Goal: Communication & Community: Answer question/provide support

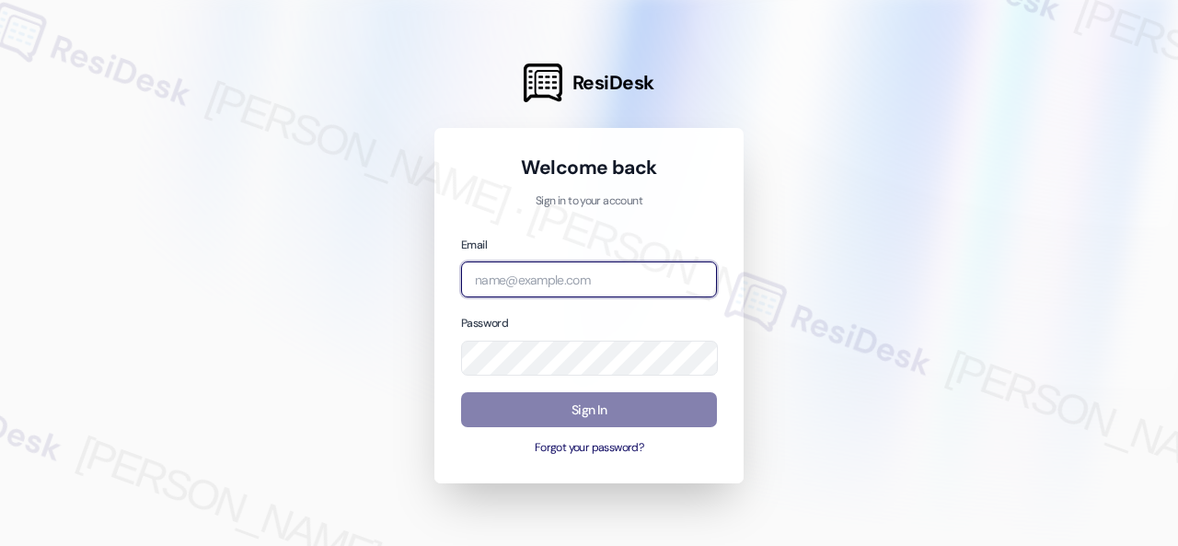
click at [583, 270] on input "email" at bounding box center [589, 279] width 256 height 36
paste input "automated-surveys-baron_properties-steve.flores@baron_properties.com"
type input "automated-surveys-baron_properties-steve.flores@baron_properties.com"
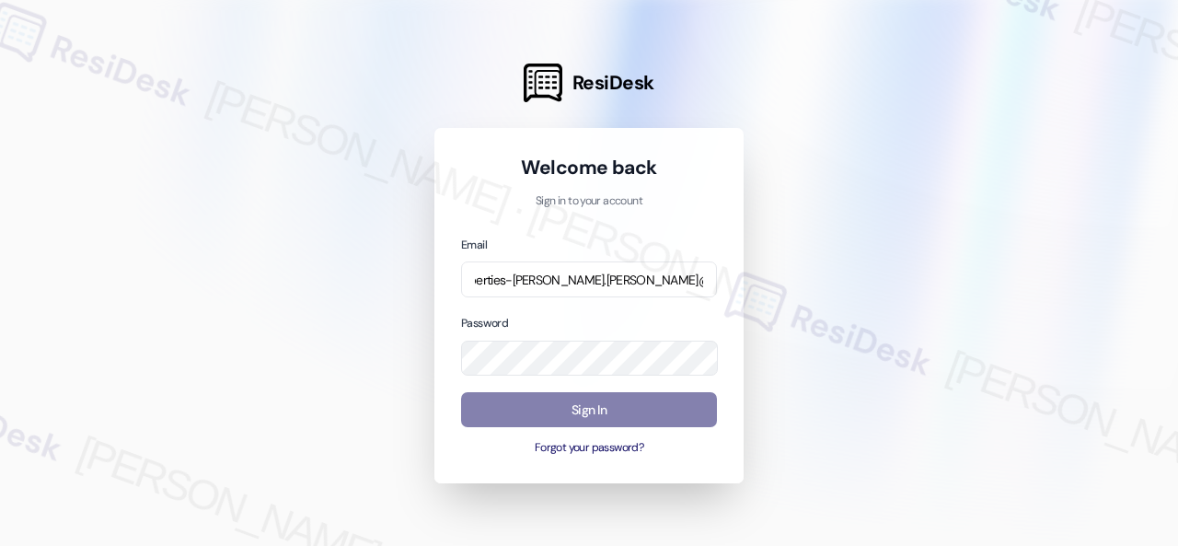
scroll to position [0, 0]
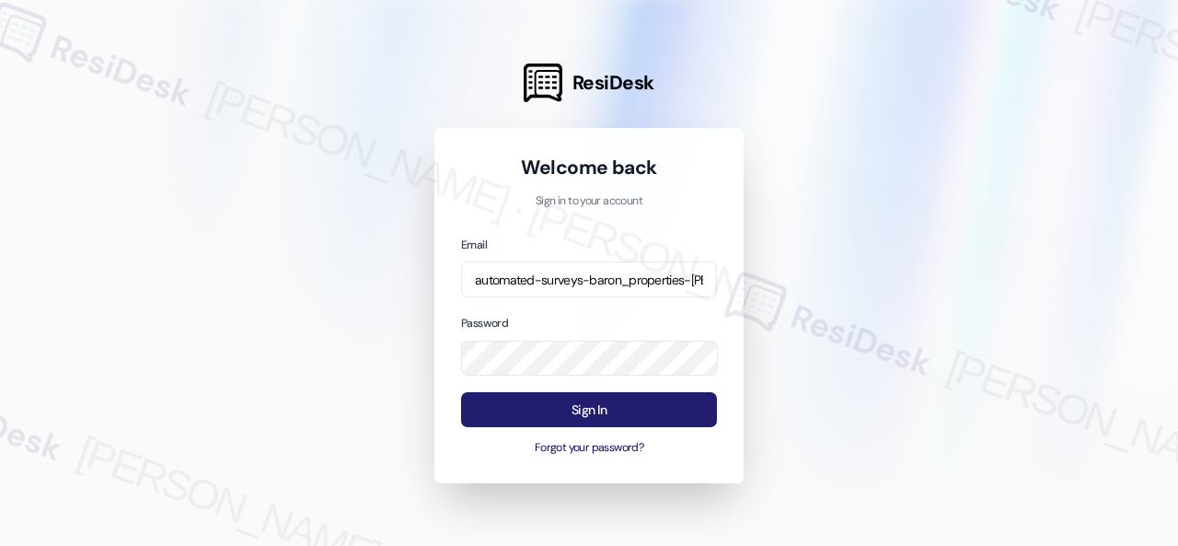
click at [585, 413] on button "Sign In" at bounding box center [589, 410] width 256 height 36
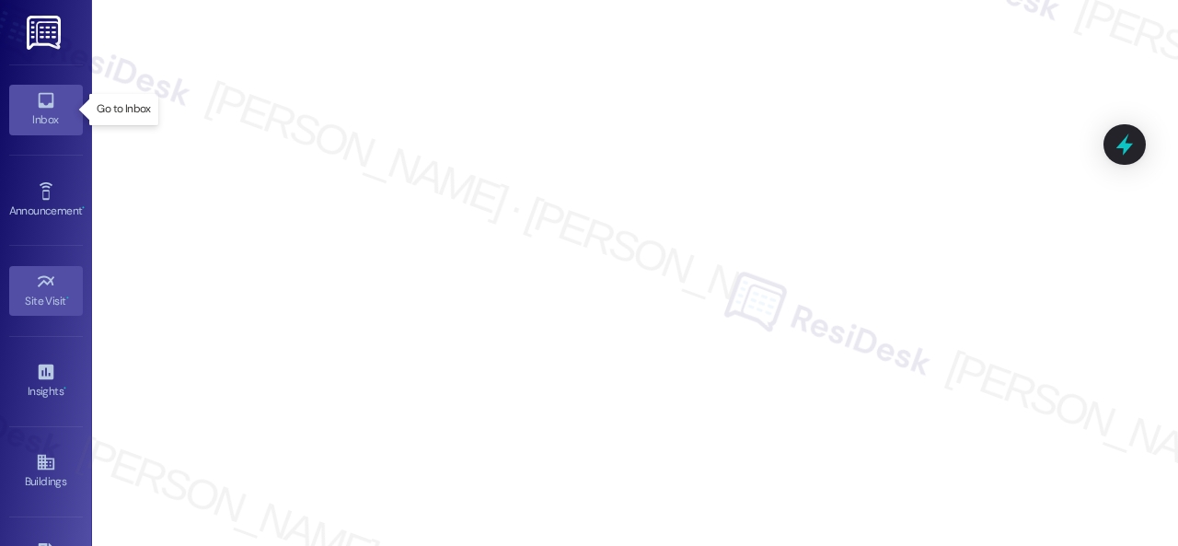
click at [40, 95] on icon at bounding box center [46, 100] width 20 height 20
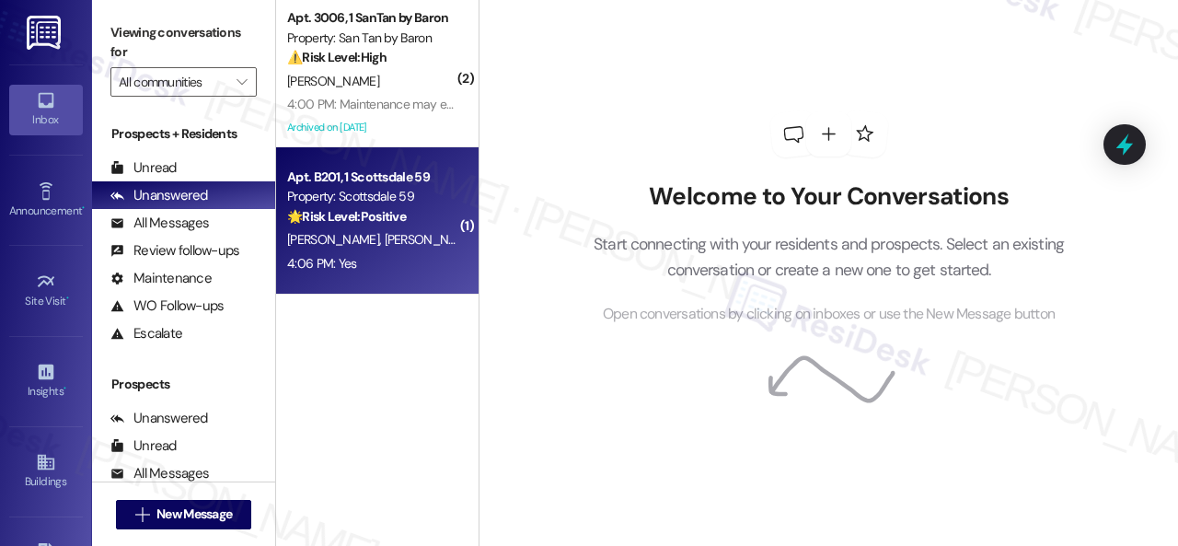
click at [416, 235] on div "N. Donnelly W. Nelson" at bounding box center [372, 239] width 174 height 23
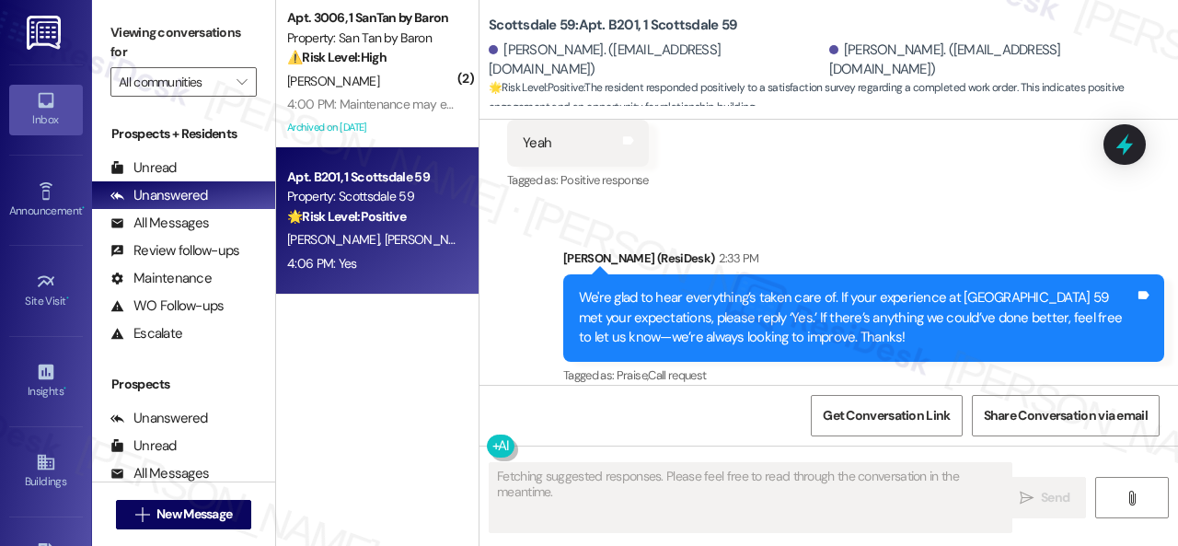
scroll to position [1607, 0]
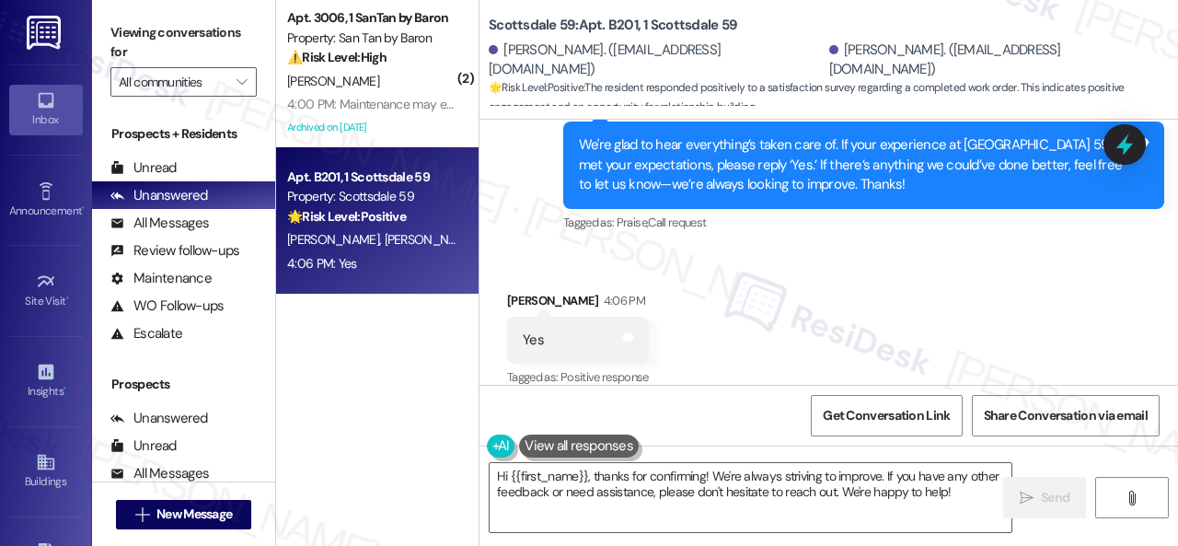
click at [517, 199] on div "Sent via SMS Sarah (ResiDesk) 2:33 PM We're glad to hear everything’s taken car…" at bounding box center [828, 151] width 698 height 195
click at [589, 479] on textarea "Hi {{first_name}}, thanks for confirming! We're always striving to improve. If …" at bounding box center [751, 497] width 522 height 69
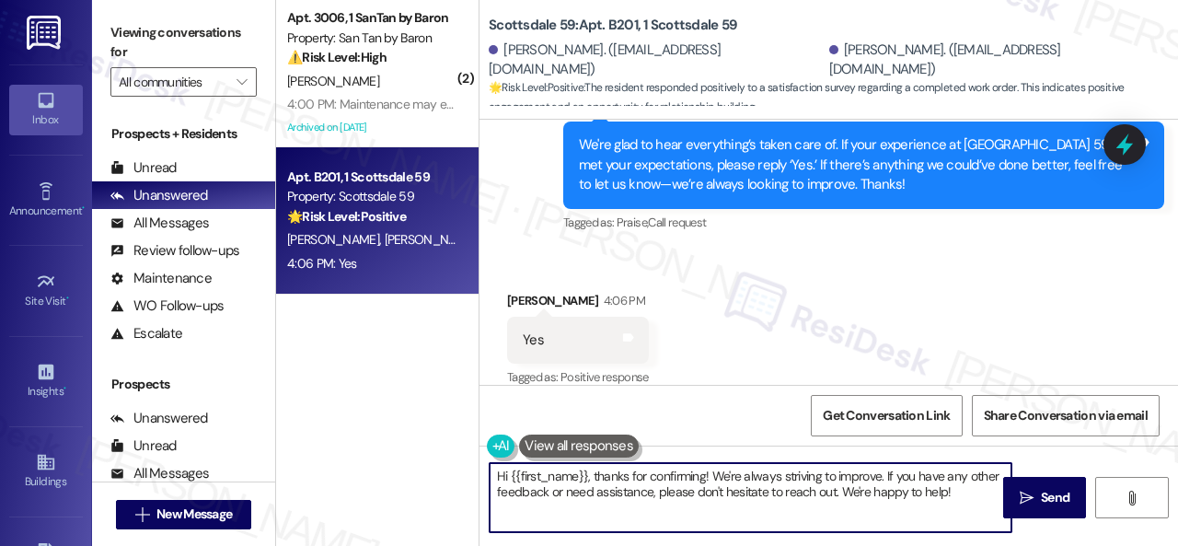
paste textarea "I'm glad you are satisfied with your home. Have you written a review for us bef…"
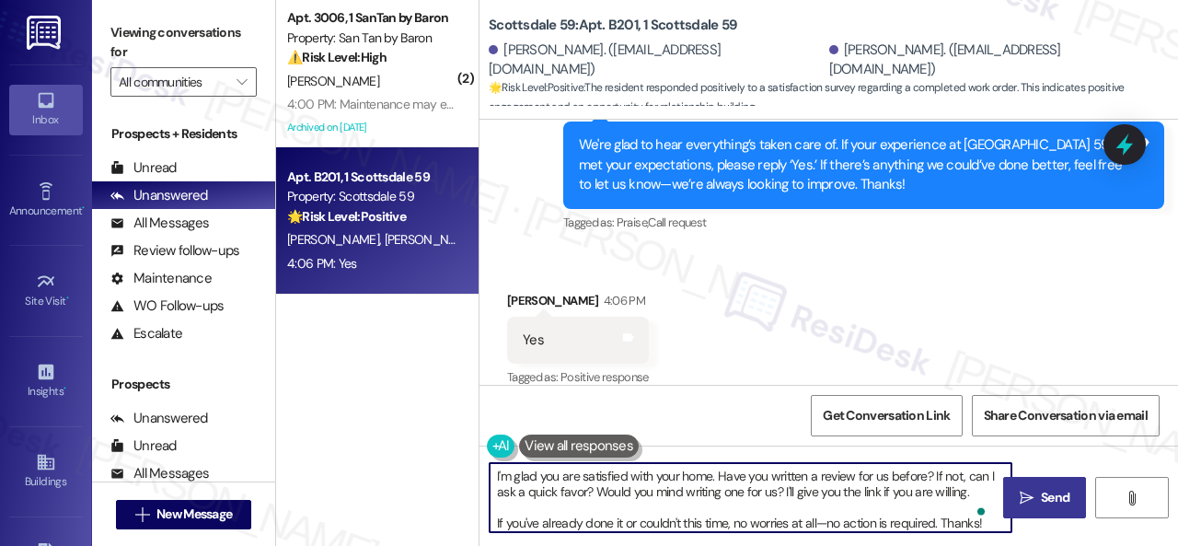
type textarea "I'm glad you are satisfied with your home. Have you written a review for us bef…"
click at [1020, 491] on icon "" at bounding box center [1027, 498] width 14 height 15
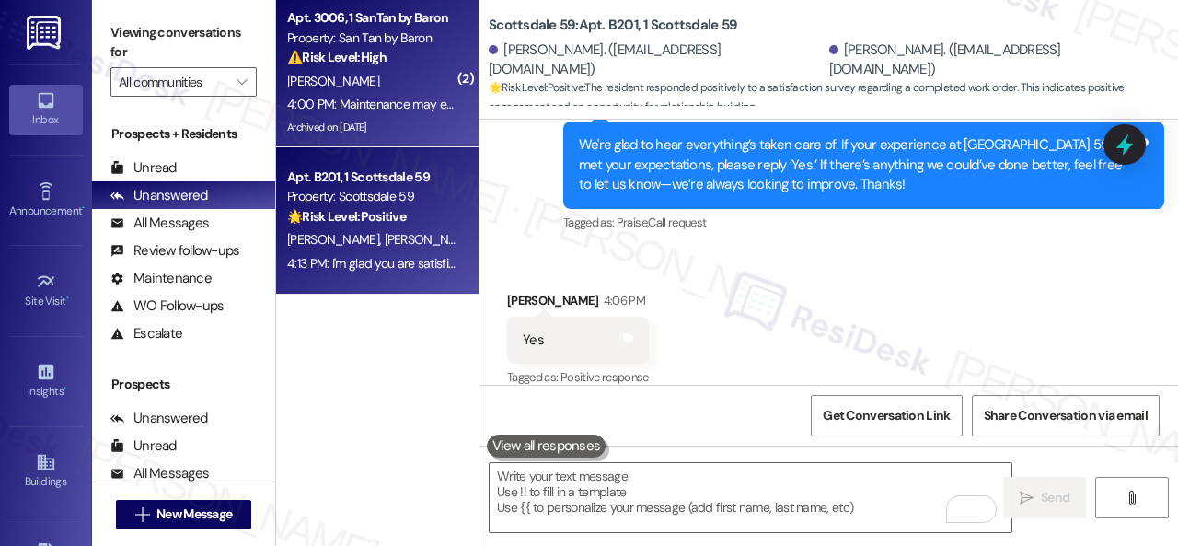
click at [419, 87] on div "K. Paydar" at bounding box center [372, 81] width 174 height 23
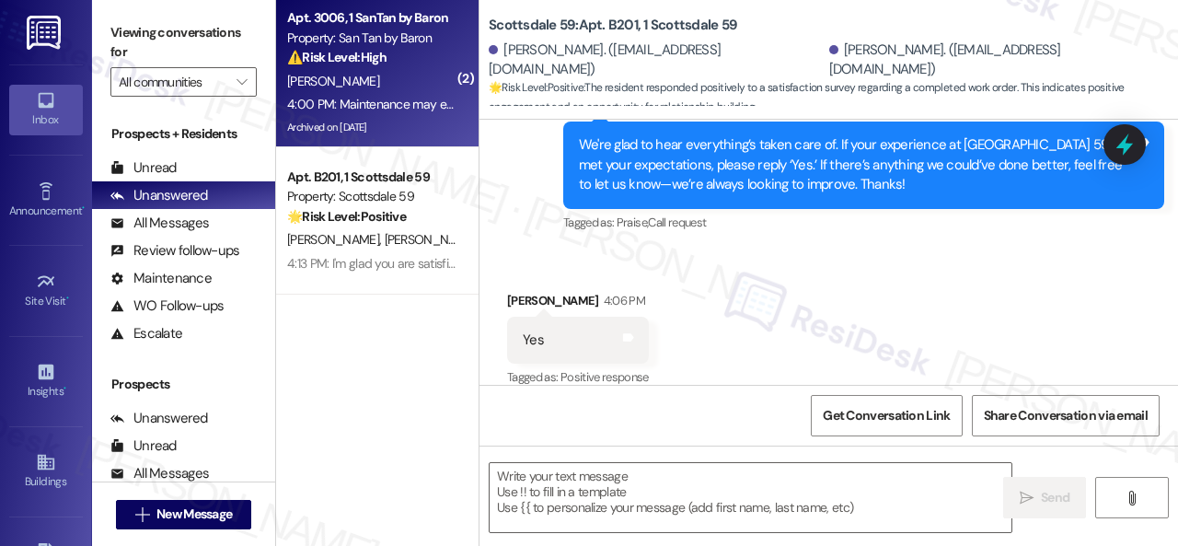
type textarea "Fetching suggested responses. Please feel free to read through the conversation…"
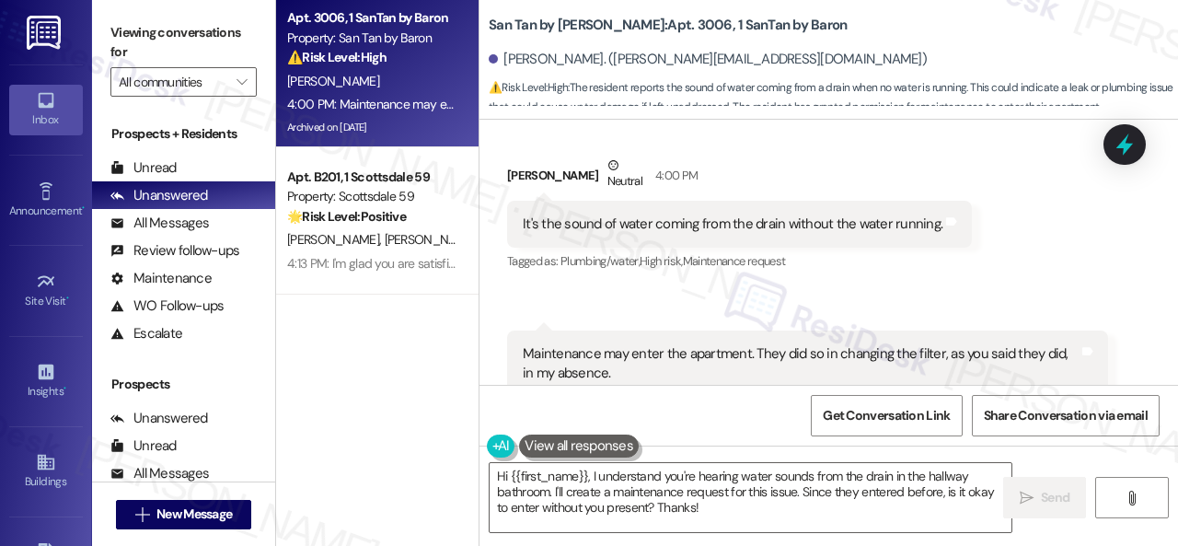
scroll to position [8357, 0]
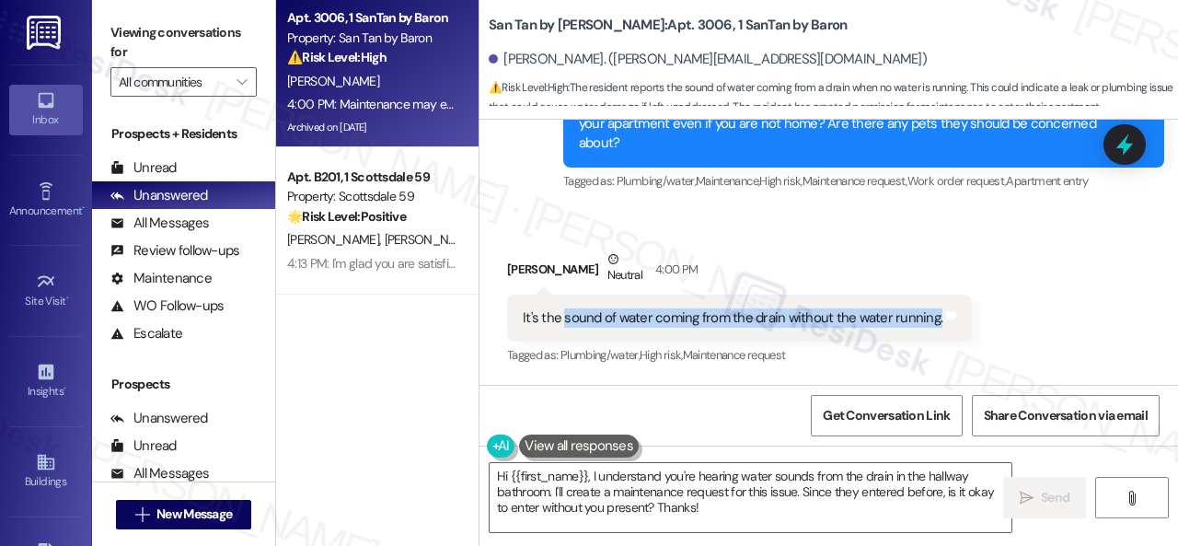
drag, startPoint x: 561, startPoint y: 218, endPoint x: 931, endPoint y: 218, distance: 369.9
click at [931, 308] on div "It's the sound of water coming from the drain without the water running." at bounding box center [732, 317] width 423 height 19
copy div "sound of water coming from the drain without the water running."
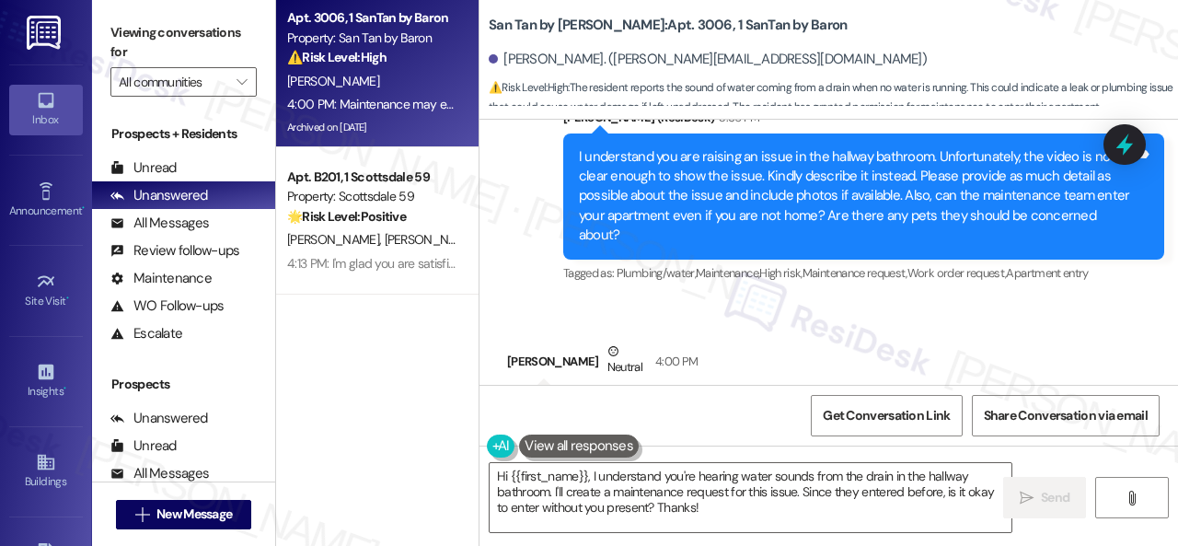
scroll to position [8449, 0]
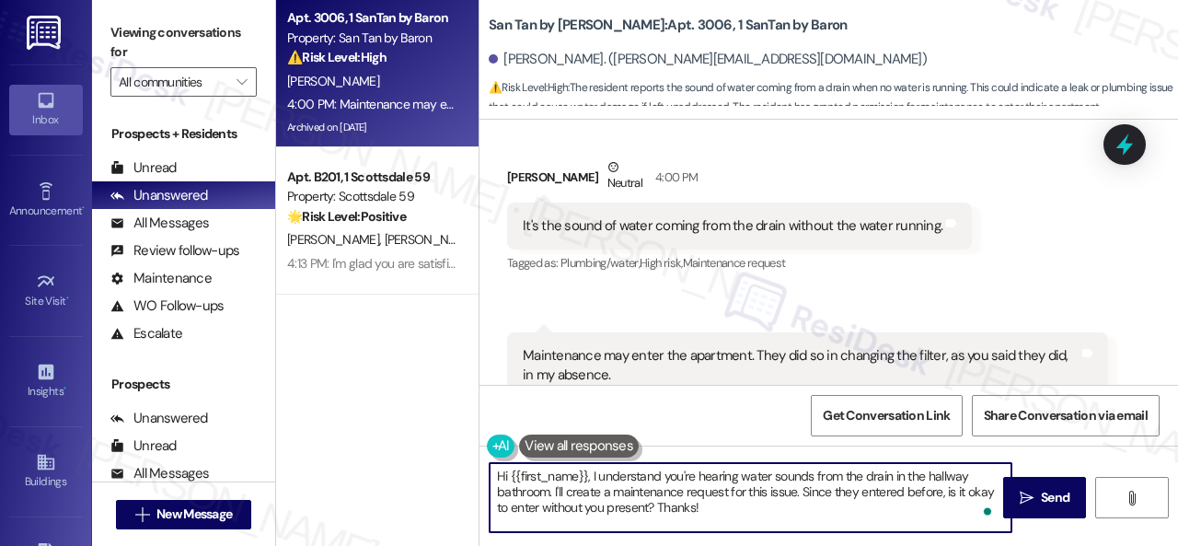
drag, startPoint x: 754, startPoint y: 521, endPoint x: 482, endPoint y: 463, distance: 277.6
click at [482, 463] on div "Hi {{first_name}}, I understand you're hearing water sounds from the drain in t…" at bounding box center [741, 497] width 524 height 71
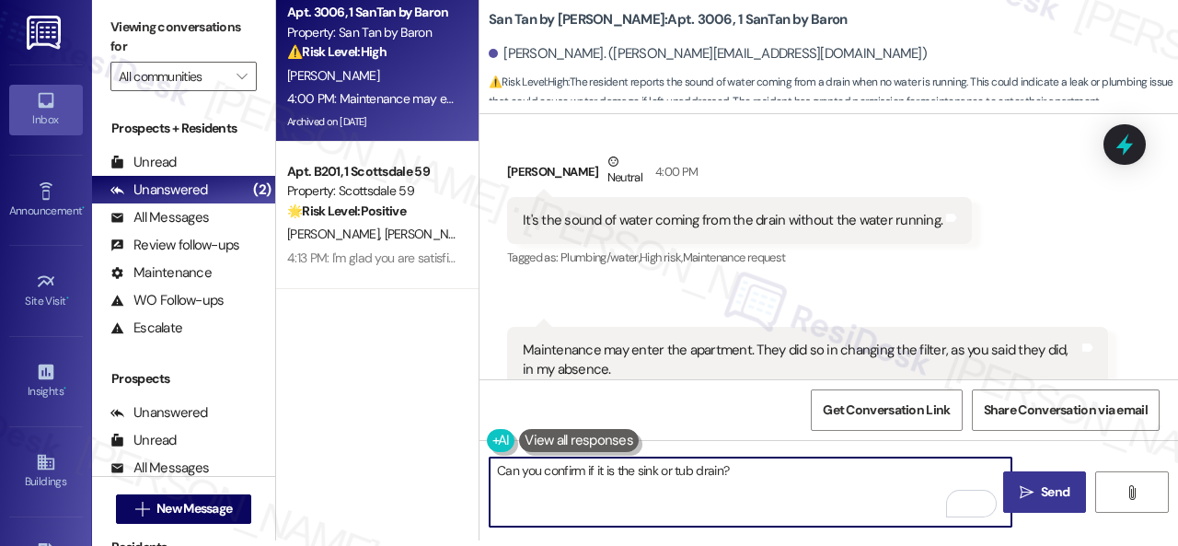
type textarea "Can you confirm if it is the sink or tub drain?"
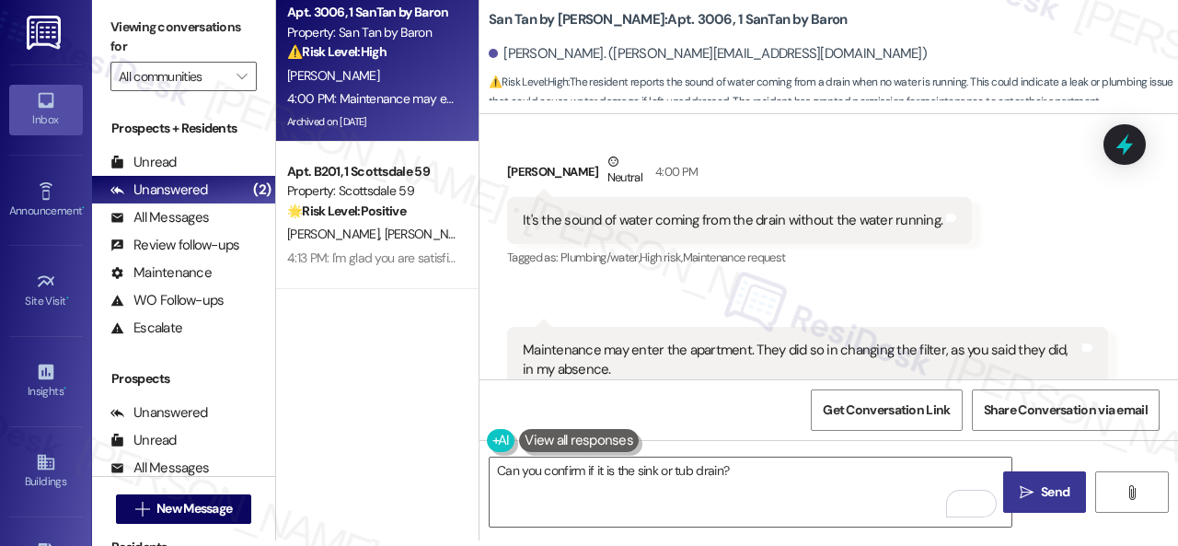
click at [1041, 492] on span "Send" at bounding box center [1055, 491] width 29 height 19
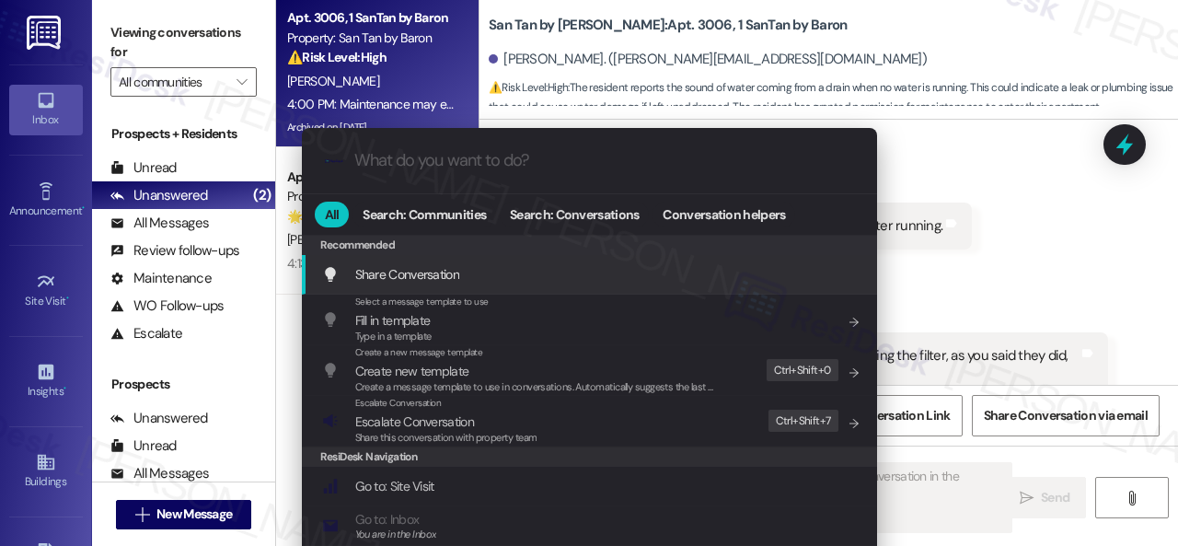
scroll to position [8448, 0]
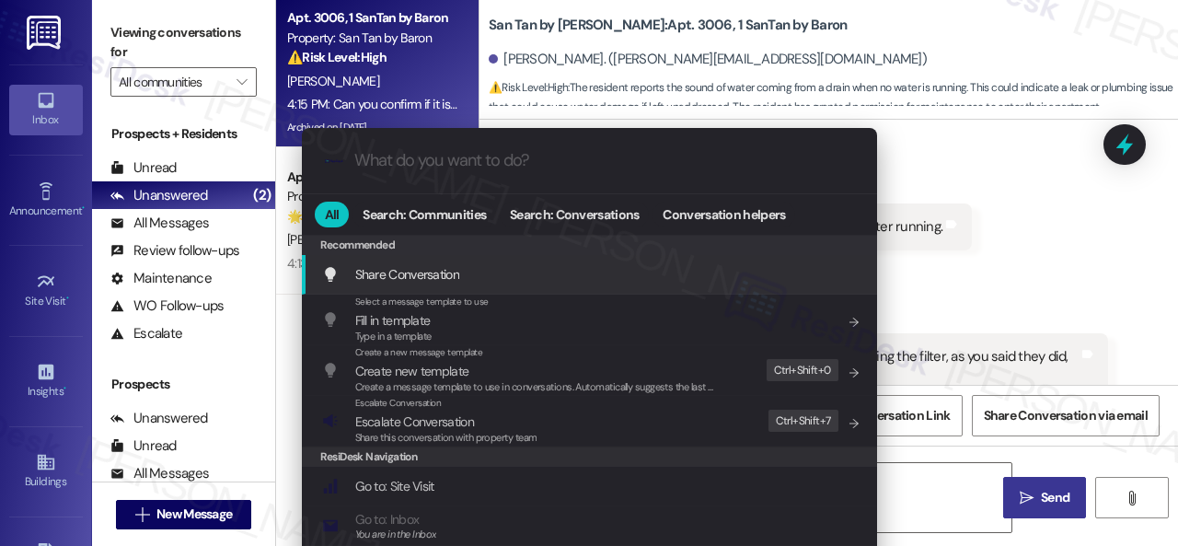
type textarea "Okay {{first_name}}, I"
type input "note"
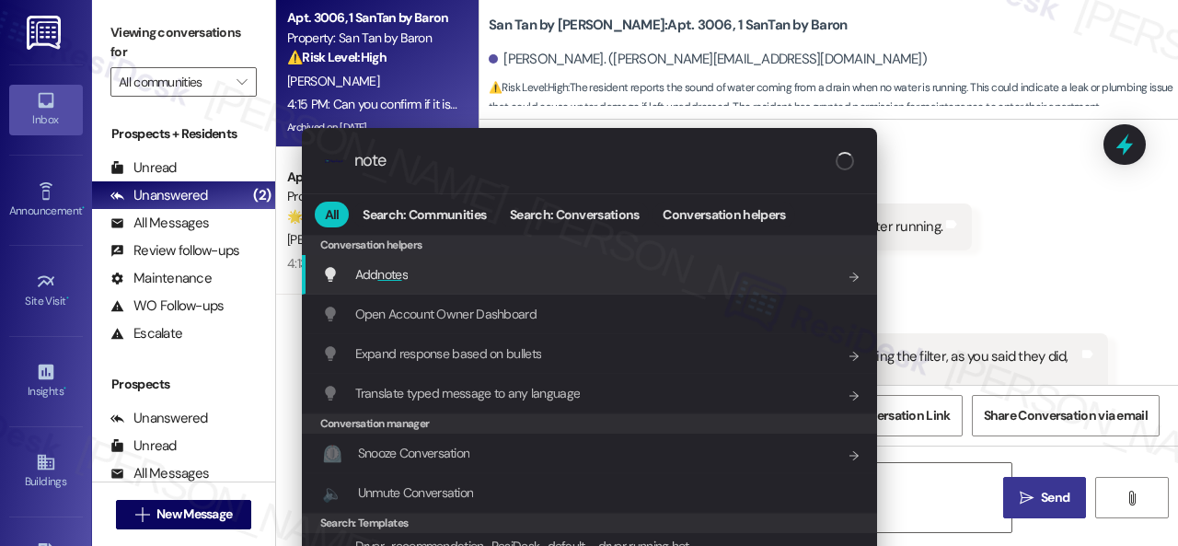
type textarea "Okay {{first_name}}, I understand"
type input "notes"
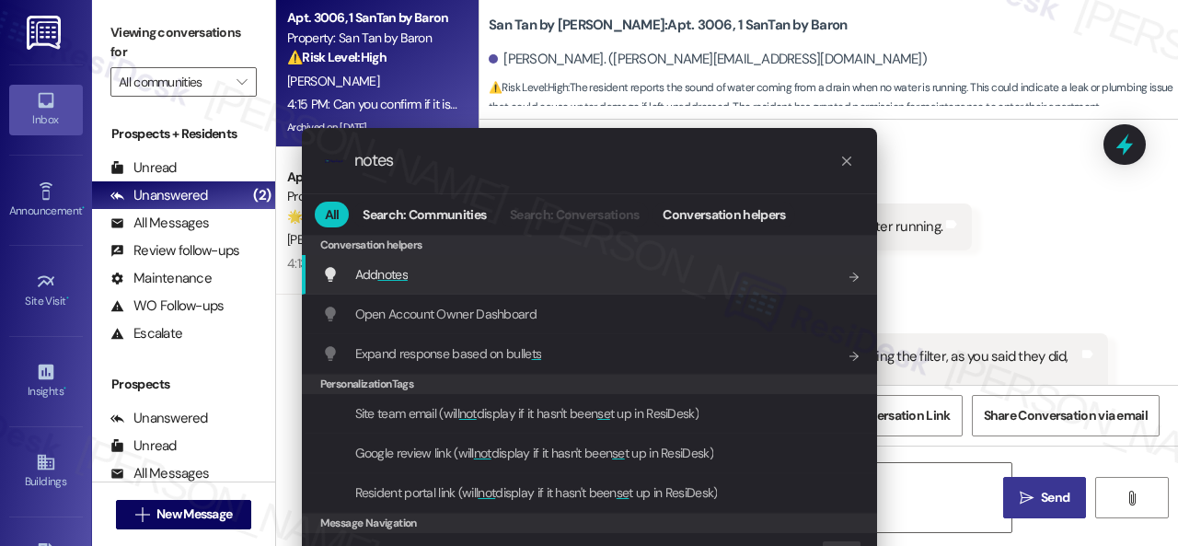
type textarea "Okay {{first_name}}, I understand you're hearing water sounds"
type input "notes"
click at [366, 275] on span "Add notes" at bounding box center [381, 274] width 52 height 17
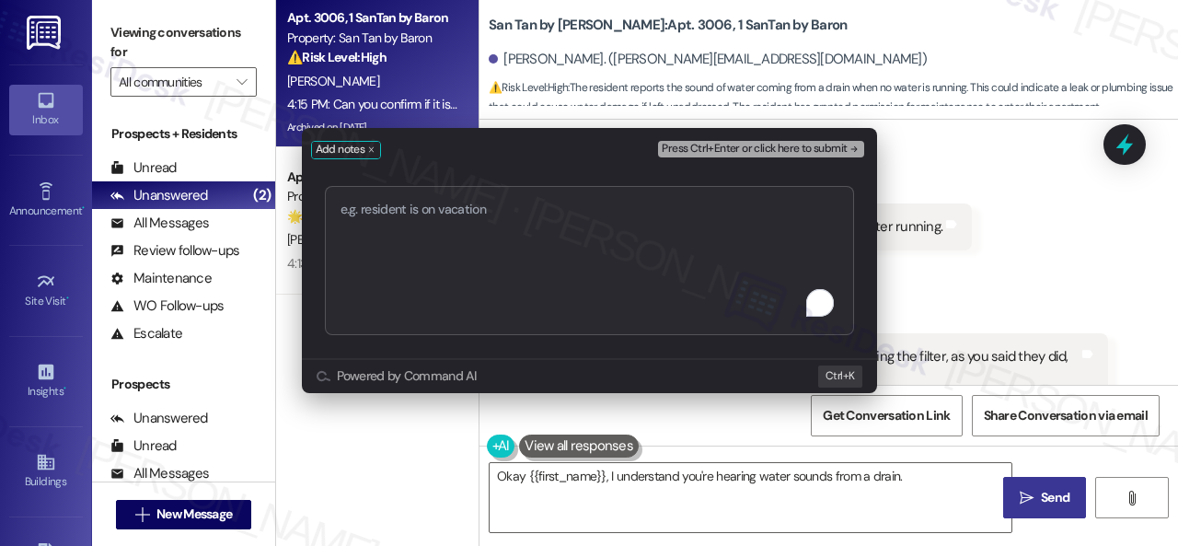
type textarea "Okay {{first_name}}, I understand you're hearing water sounds from a drain. I'll"
type textarea "There is a sound of water coming from the drain in the hallway bathroom, withou…"
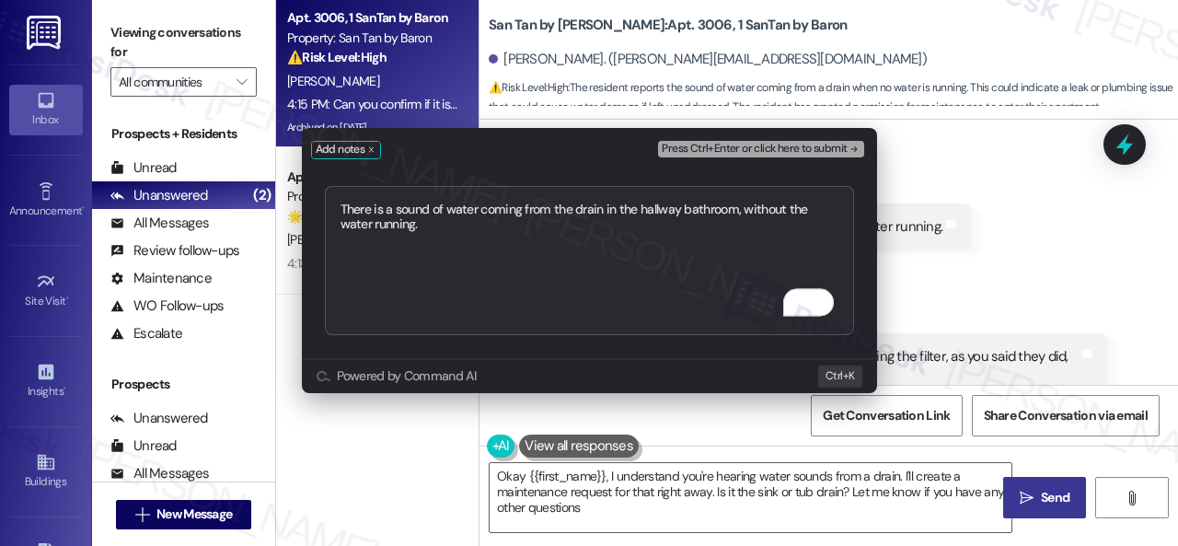
type textarea "Okay {{first_name}}, I understand you're hearing water sounds from a drain. I'l…"
click at [574, 211] on textarea "There is a sound of water coming from the drain in the hallway bathroom, withou…" at bounding box center [589, 260] width 529 height 149
click at [637, 205] on textarea "There is a sound of water coming from the ____ drain in the hallway bathroom, w…" at bounding box center [589, 260] width 529 height 149
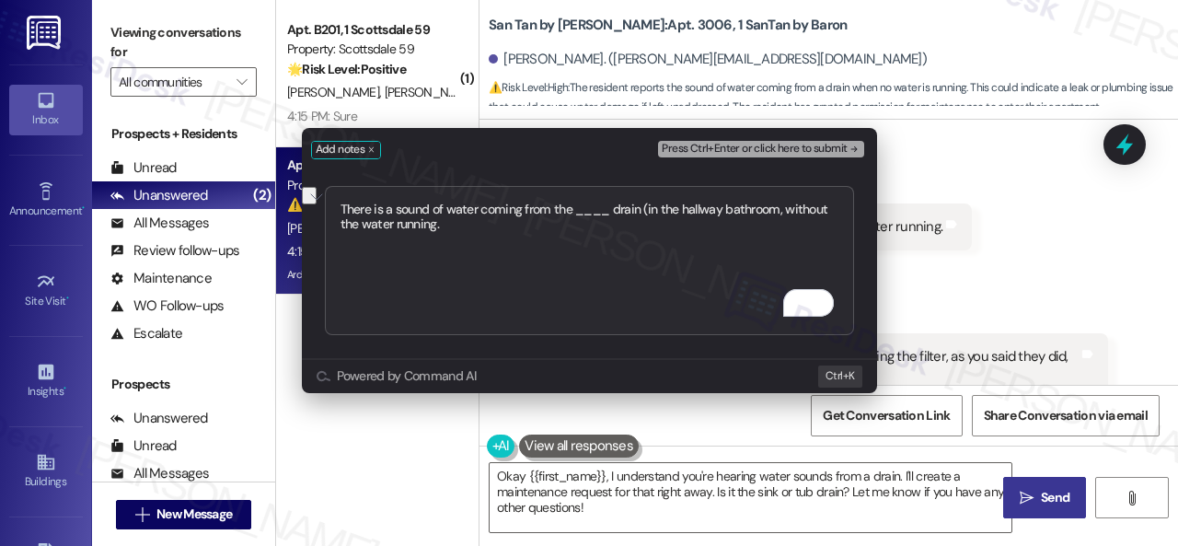
drag, startPoint x: 675, startPoint y: 211, endPoint x: 643, endPoint y: 211, distance: 32.2
click at [643, 211] on textarea "There is a sound of water coming from the ____ drain (in the hallway bathroom, …" at bounding box center [589, 260] width 529 height 149
click at [738, 209] on textarea "There is a sound of water coming from the ____ drain (hallway bathroom, without…" at bounding box center [589, 260] width 529 height 149
click at [658, 240] on textarea "There is a sound of water coming from the ____ drain (hallway bathroom), withou…" at bounding box center [589, 260] width 529 height 149
type textarea "There is a sound of water coming from the ____ drain (hallway bathroom), withou…"
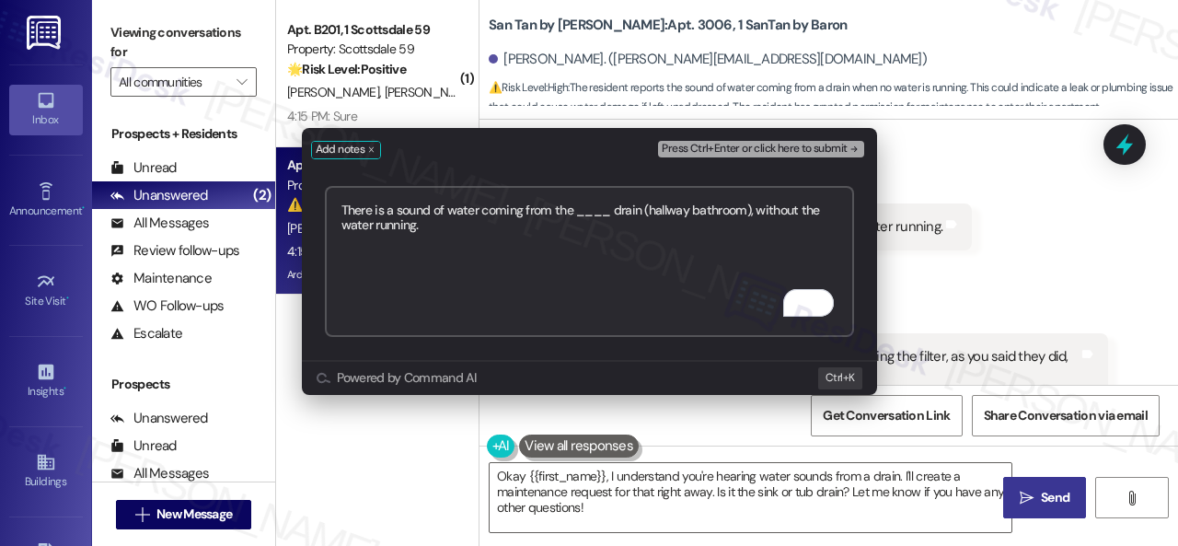
click at [738, 144] on span "Press Ctrl+Enter or click here to submit" at bounding box center [754, 149] width 185 height 13
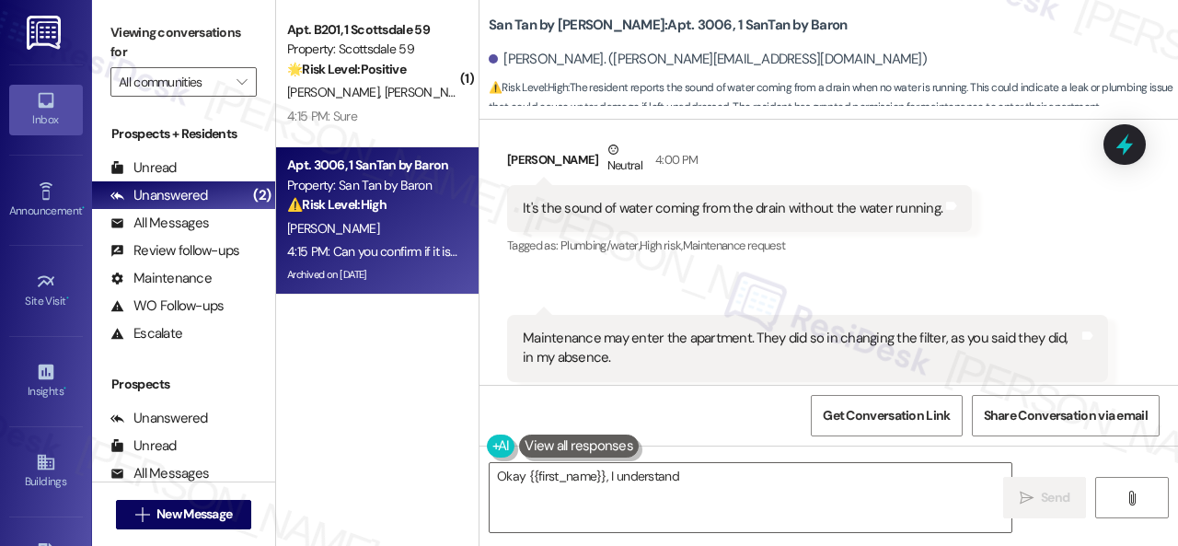
scroll to position [8799, 0]
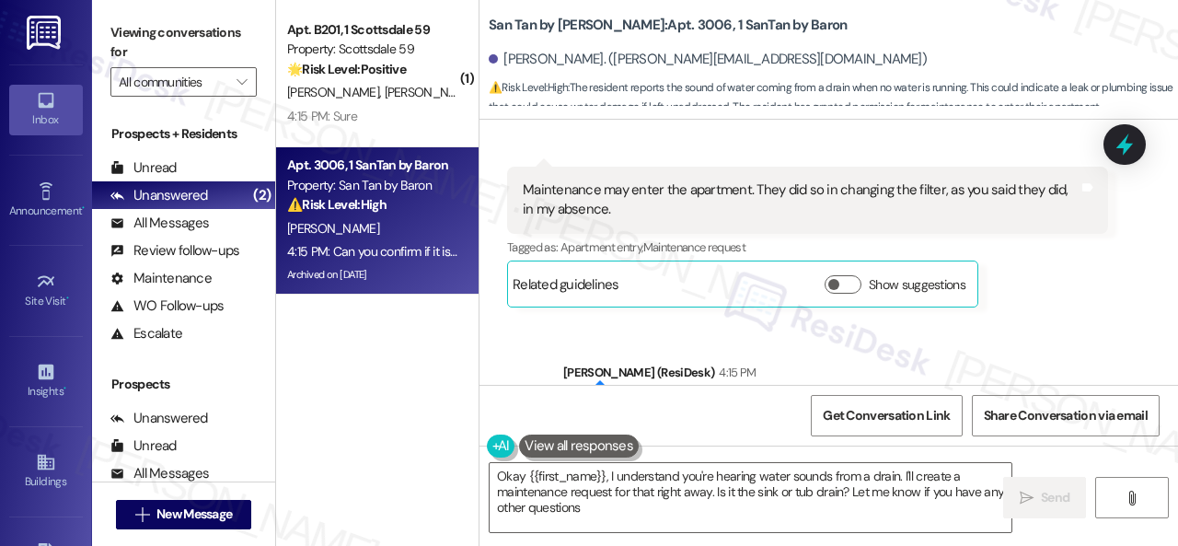
type textarea "Okay {{first_name}}, I understand you're hearing water sounds from a drain. I'l…"
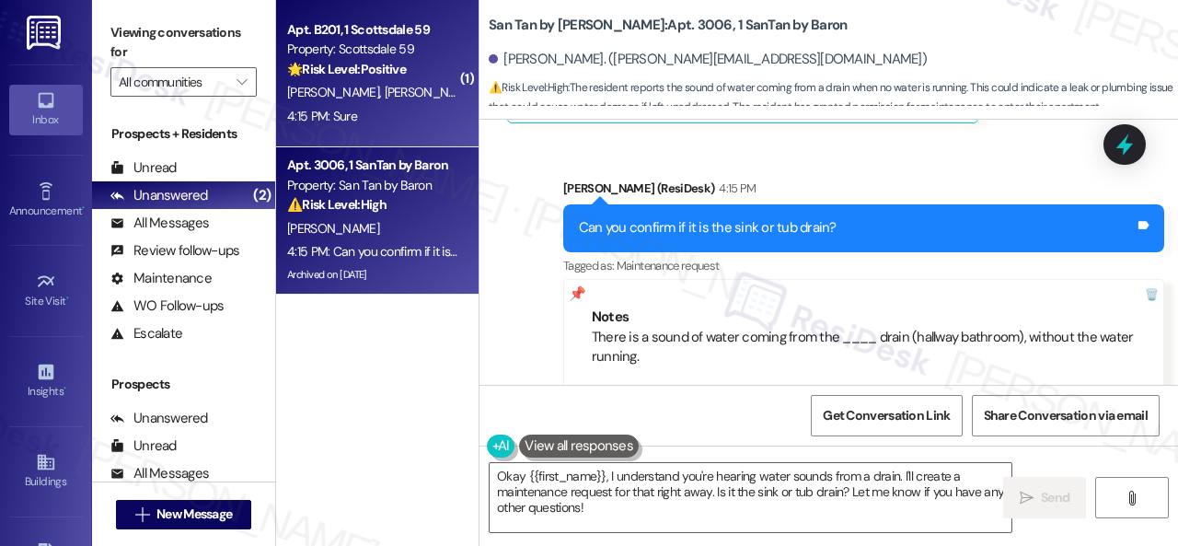
click at [425, 103] on div "N. Donnelly W. Nelson" at bounding box center [372, 92] width 174 height 23
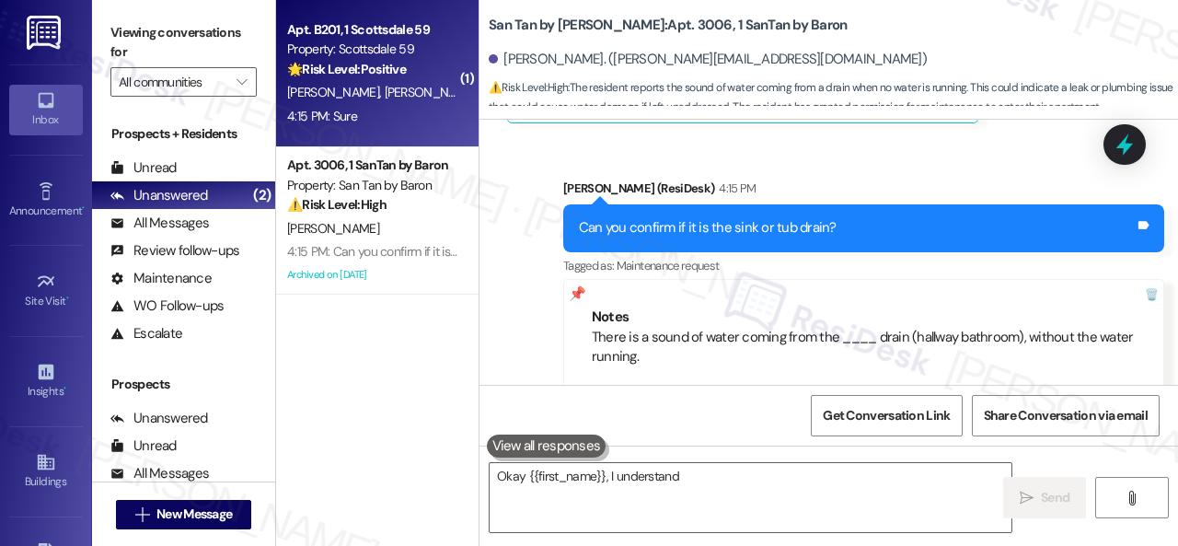
type textarea "Okay {{first_name}}, I understand"
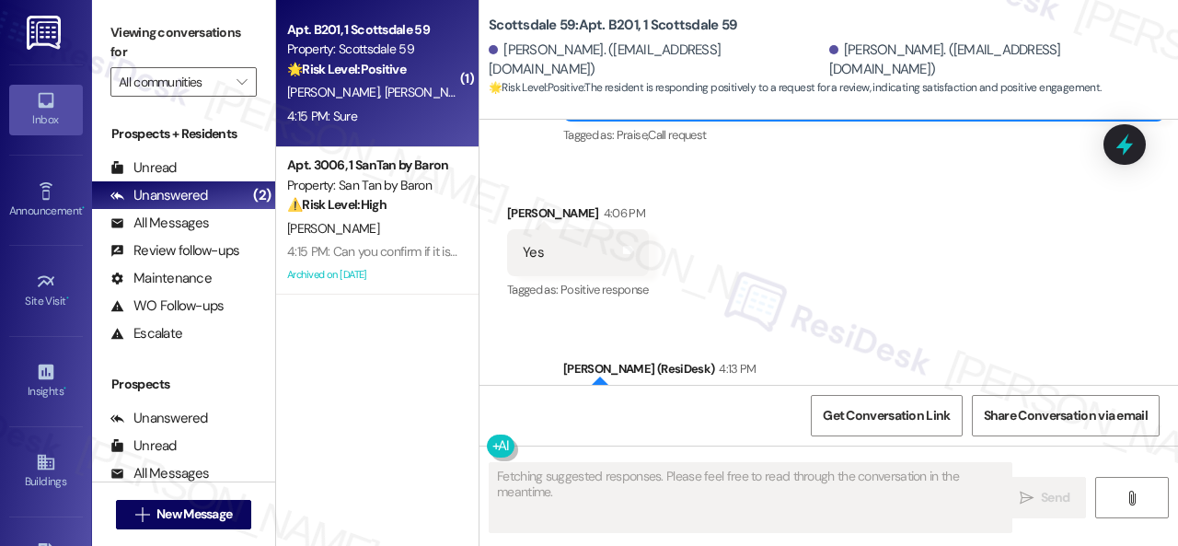
scroll to position [1977, 0]
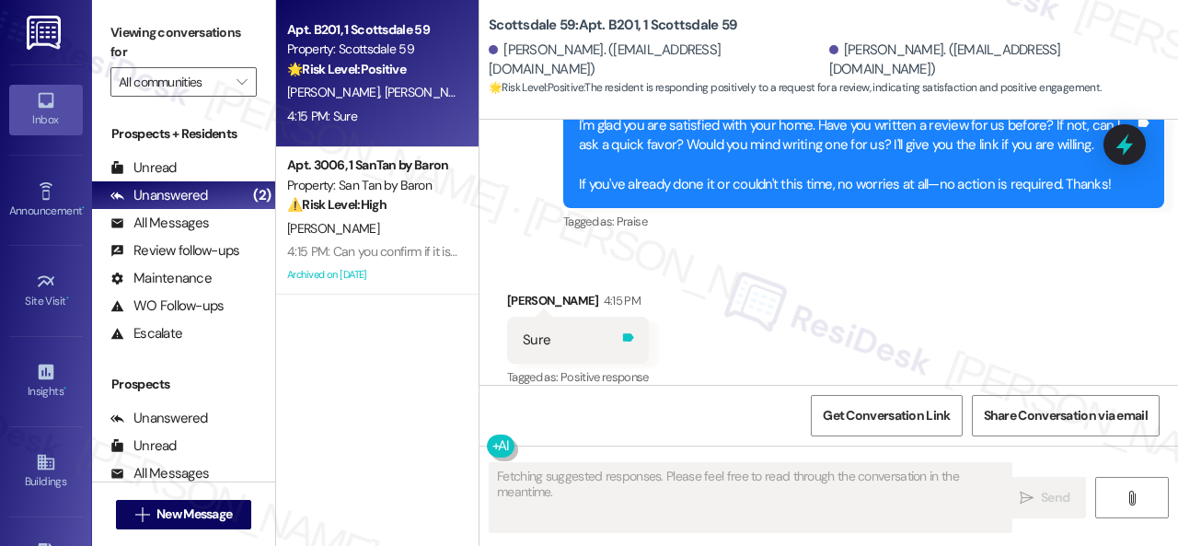
click at [621, 330] on icon at bounding box center [628, 337] width 14 height 14
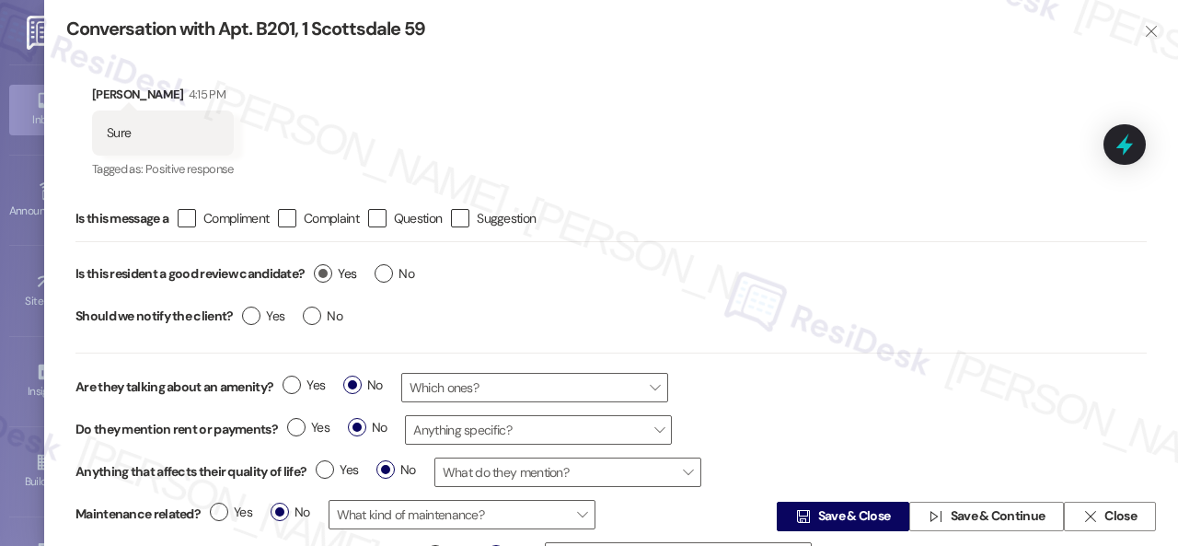
type textarea "Hi {{first_name}}! Great, I can send you the link to leave a review. I apprecia…"
drag, startPoint x: 330, startPoint y: 275, endPoint x: 410, endPoint y: 295, distance: 82.6
click at [330, 273] on label "Yes" at bounding box center [335, 273] width 42 height 19
click at [330, 273] on input "Yes" at bounding box center [335, 276] width 42 height 24
radio input "true"
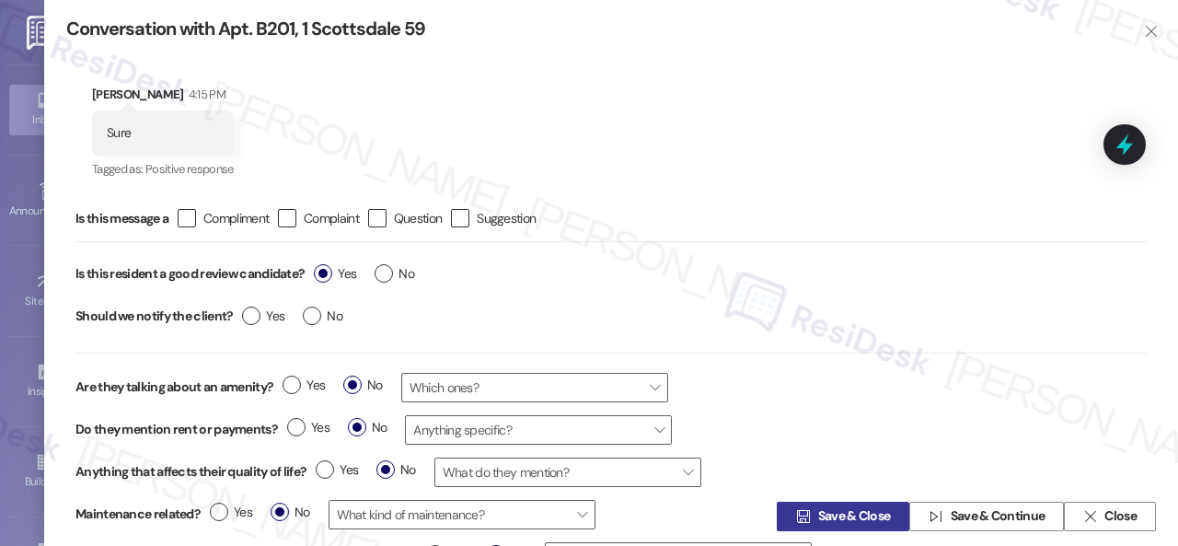
click at [818, 515] on span "Save & Close" at bounding box center [854, 516] width 73 height 19
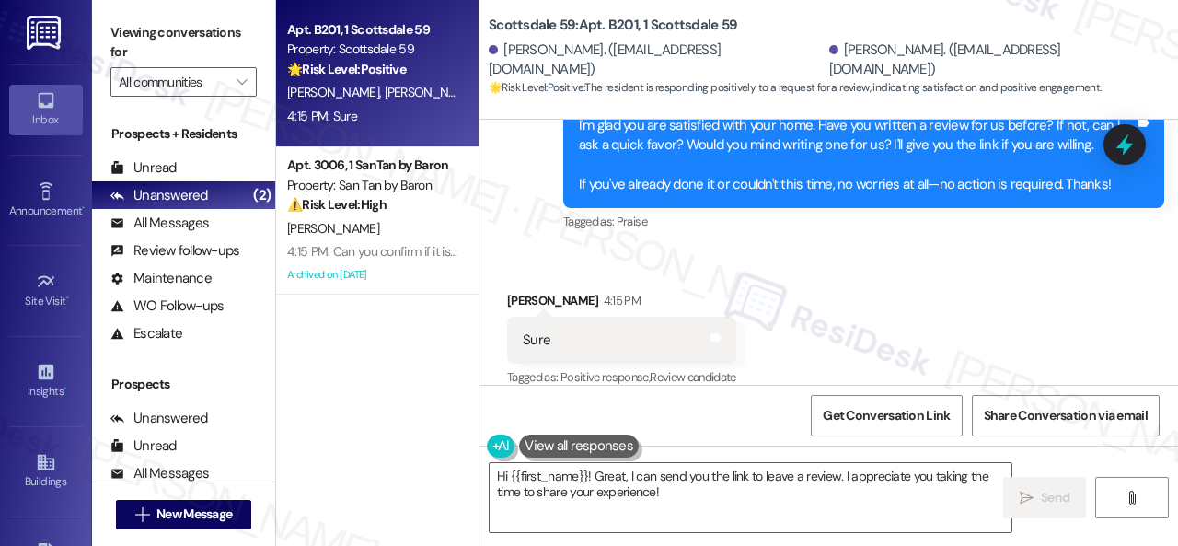
click at [491, 249] on div "Received via SMS William Nelson 4:15 PM Sure Tags and notes Tagged as: Positive…" at bounding box center [828, 327] width 698 height 156
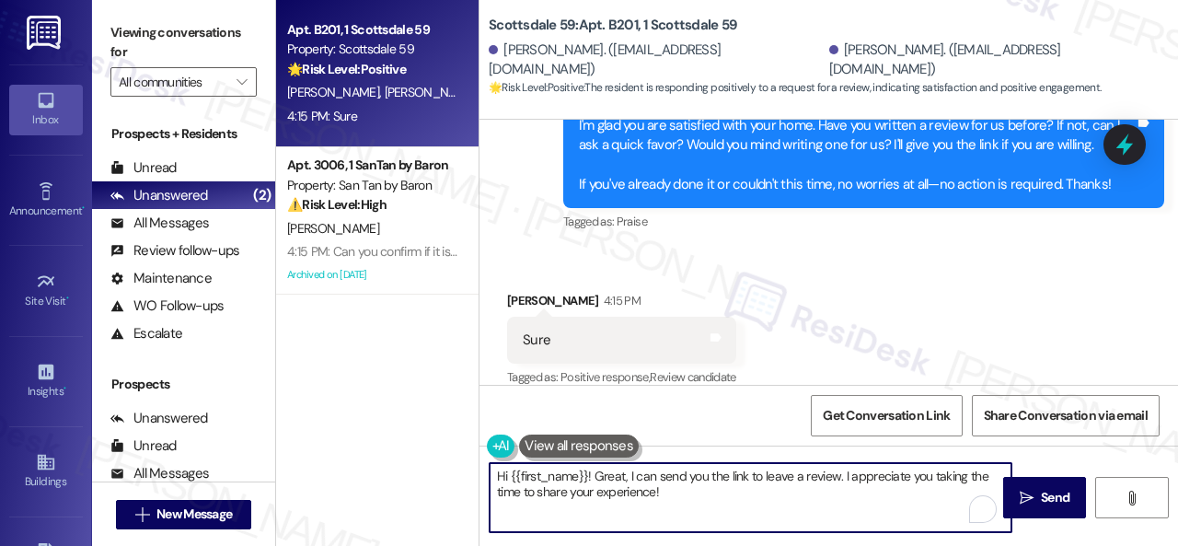
drag, startPoint x: 694, startPoint y: 505, endPoint x: 346, endPoint y: 413, distance: 359.8
click at [307, 413] on div "Apt. B201, 1 Scottsdale 59 Property: Scottsdale 59 🌟 Risk Level: Positive The r…" at bounding box center [727, 273] width 902 height 546
paste textarea "Thank you so much! It means a lot to us! Please take a moment to write a review…"
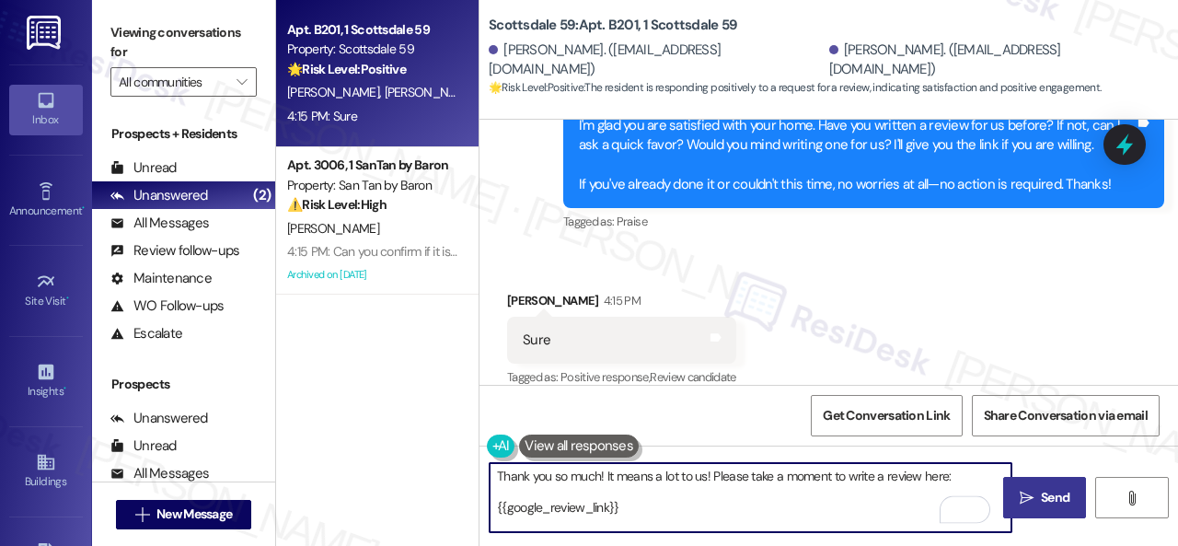
type textarea "Thank you so much! It means a lot to us! Please take a moment to write a review…"
click at [1047, 500] on span "Send" at bounding box center [1055, 497] width 29 height 19
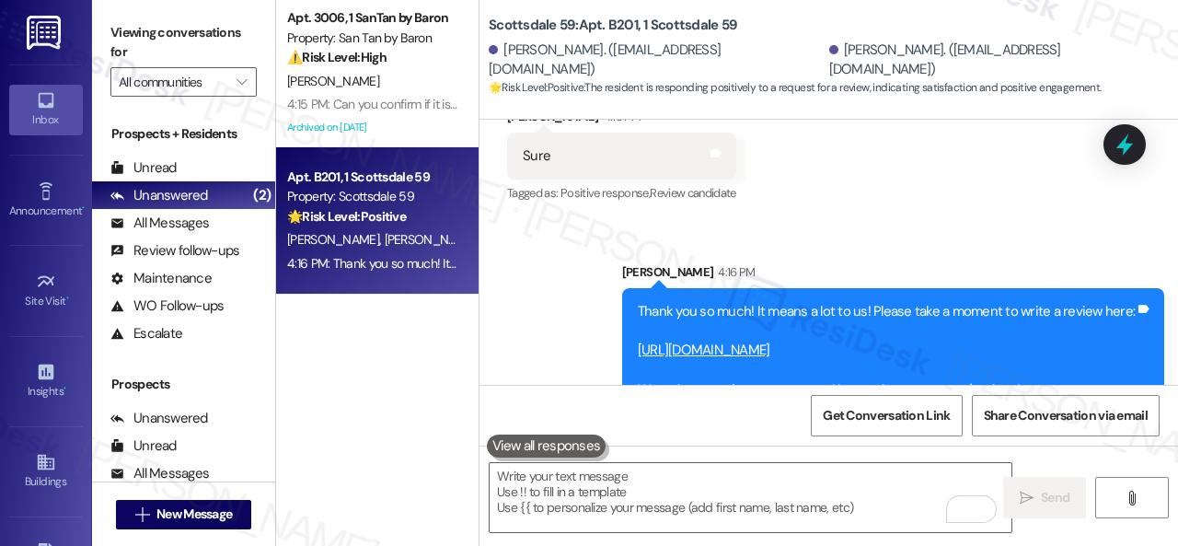
scroll to position [2185, 0]
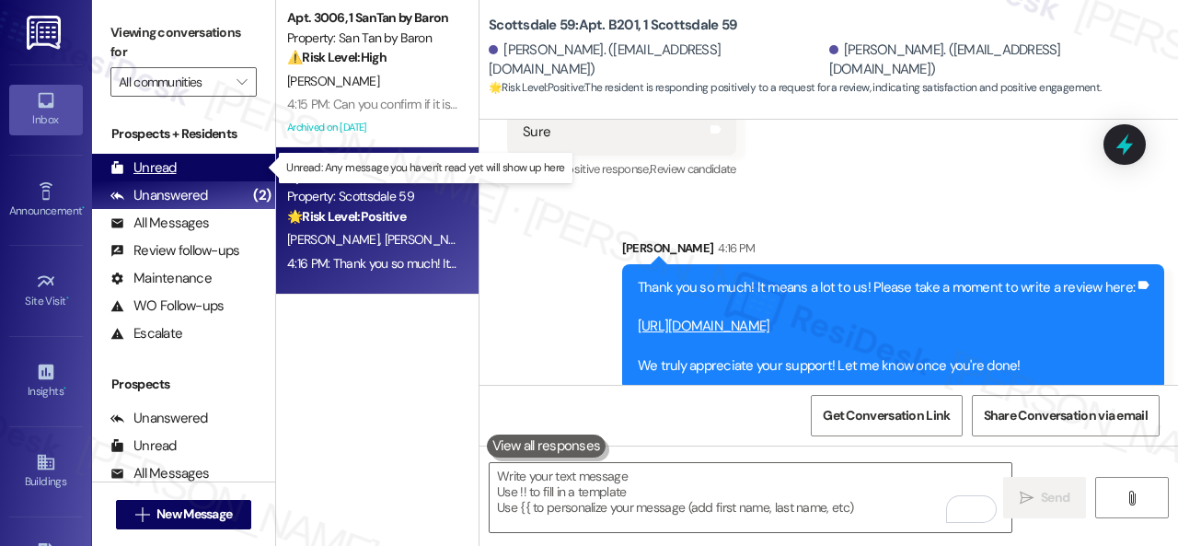
click at [164, 161] on div "Unread" at bounding box center [143, 167] width 66 height 19
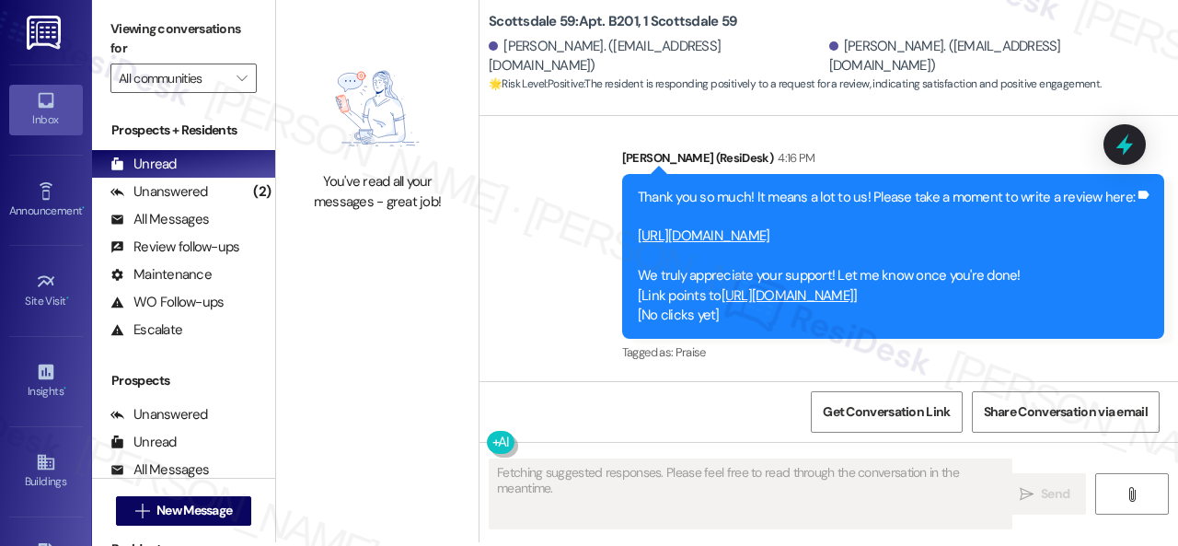
scroll to position [6, 0]
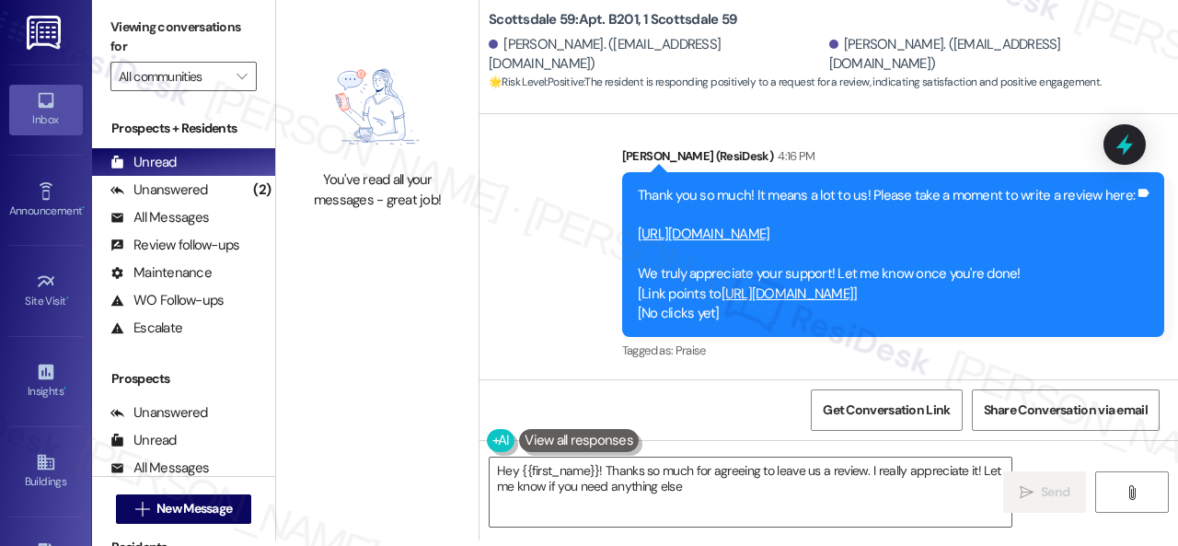
type textarea "Hey {{first_name}}! Thanks so much for agreeing to leave us a review. I really …"
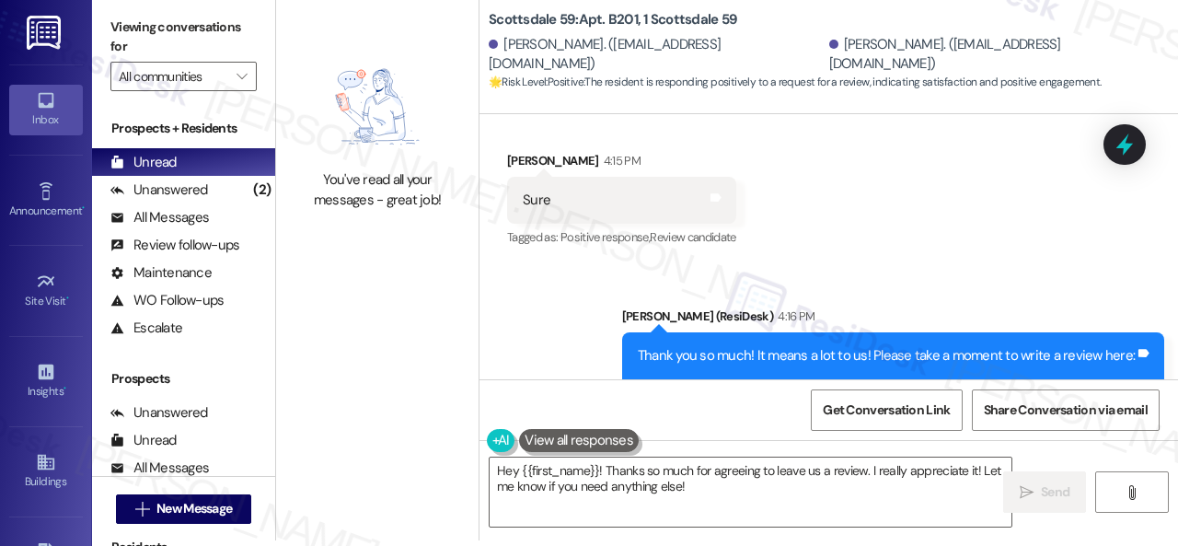
scroll to position [2271, 0]
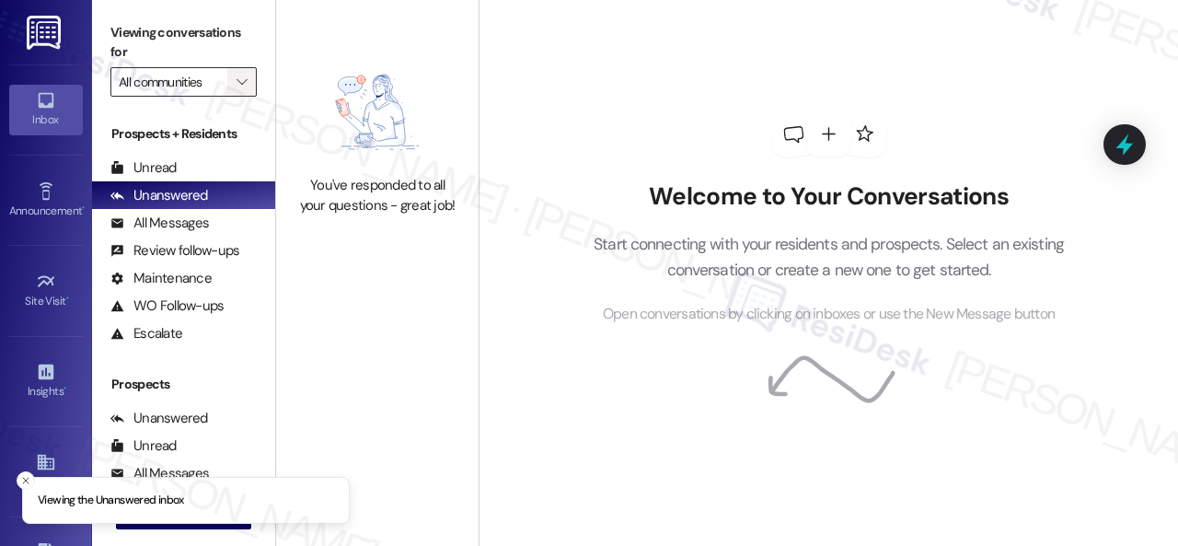
click at [248, 85] on span "" at bounding box center [241, 81] width 17 height 29
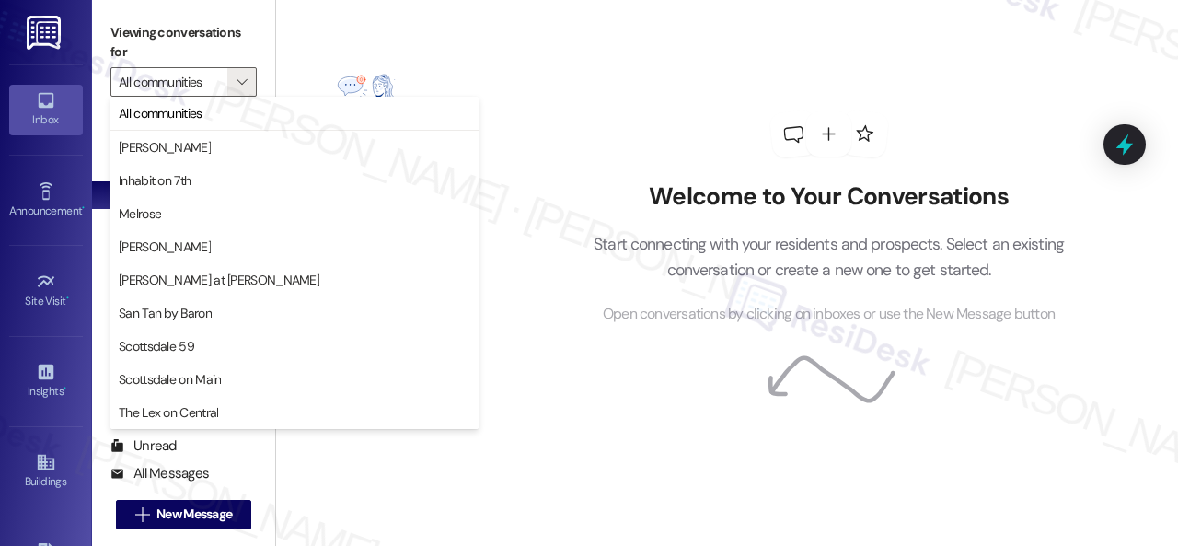
click at [341, 58] on img at bounding box center [377, 113] width 145 height 110
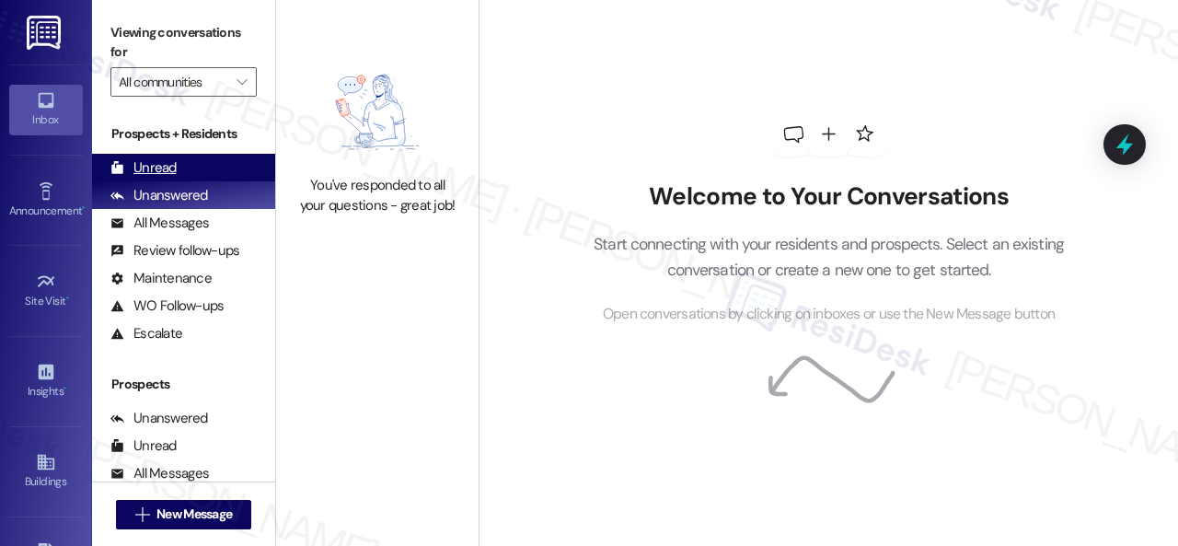
click at [172, 165] on div "Unread" at bounding box center [143, 167] width 66 height 19
drag, startPoint x: 176, startPoint y: 167, endPoint x: 208, endPoint y: 67, distance: 104.5
click at [178, 167] on div "Unread (0)" at bounding box center [183, 168] width 183 height 28
click at [157, 167] on div "Unread" at bounding box center [143, 167] width 66 height 19
